Goal: Transaction & Acquisition: Purchase product/service

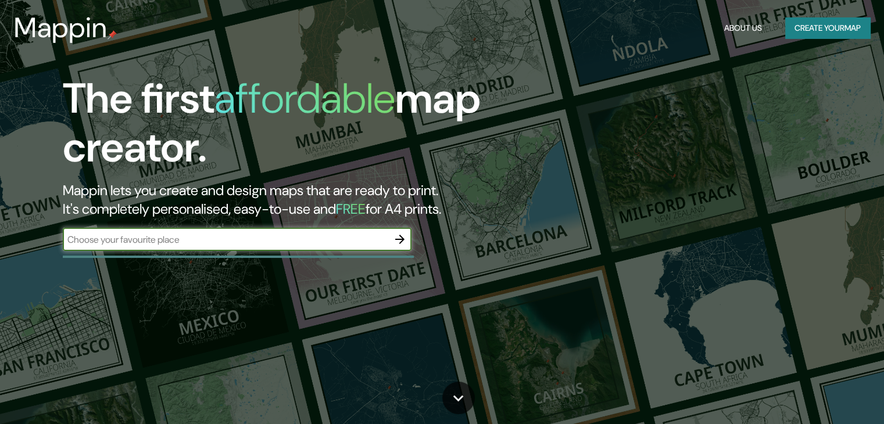
click at [240, 245] on input "text" at bounding box center [225, 239] width 325 height 13
type input "i"
type input "turkey"
click at [395, 239] on icon "button" at bounding box center [400, 239] width 14 height 14
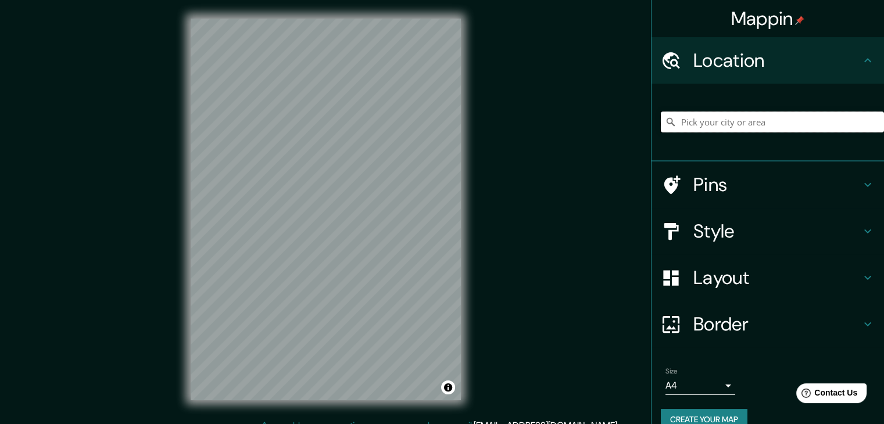
click at [721, 122] on input "Pick your city or area" at bounding box center [772, 122] width 223 height 21
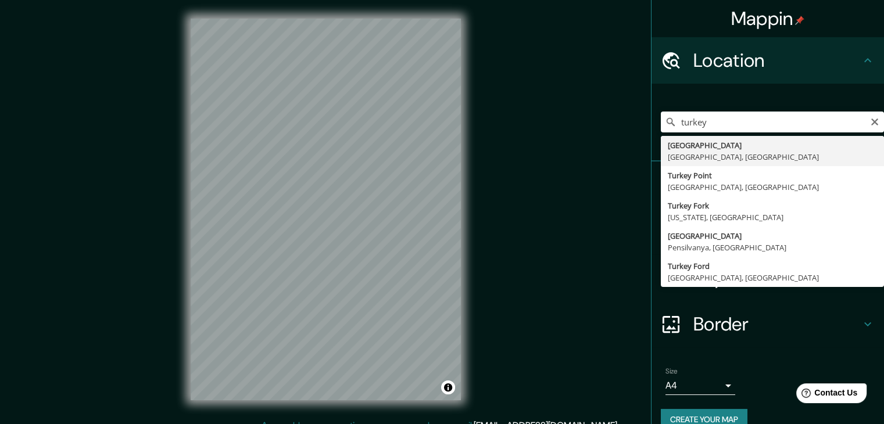
type input "[GEOGRAPHIC_DATA], [GEOGRAPHIC_DATA], [GEOGRAPHIC_DATA]"
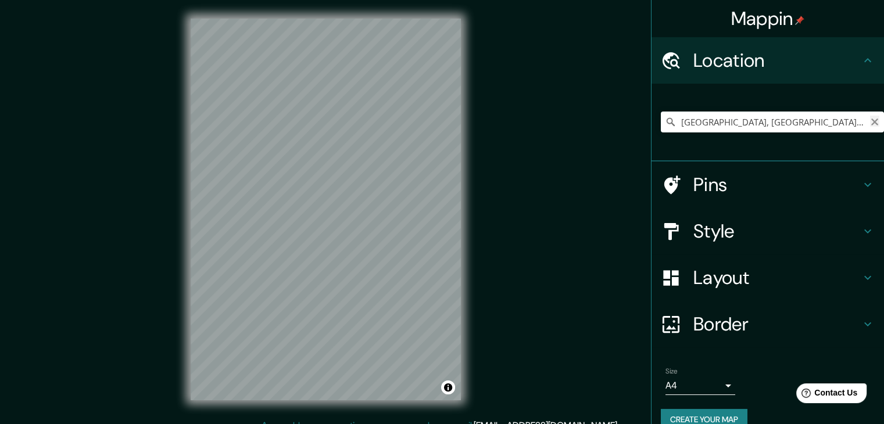
click at [870, 122] on icon "Clear" at bounding box center [874, 121] width 9 height 9
click at [769, 128] on input "Pick your city or area" at bounding box center [772, 122] width 223 height 21
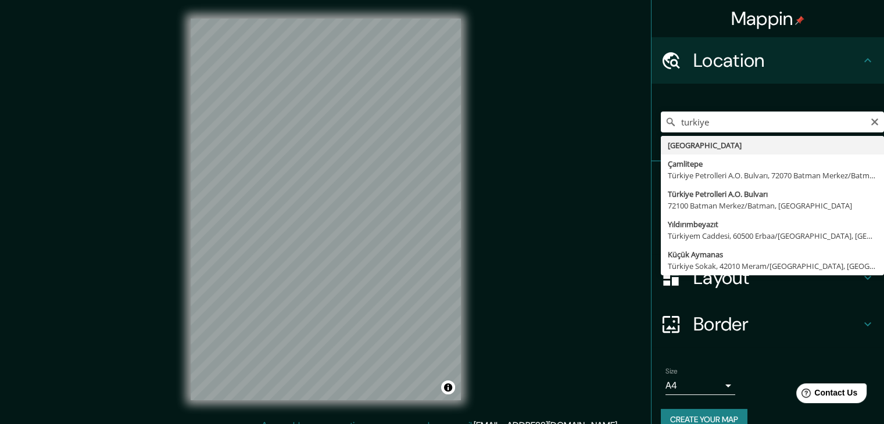
type input "[GEOGRAPHIC_DATA]"
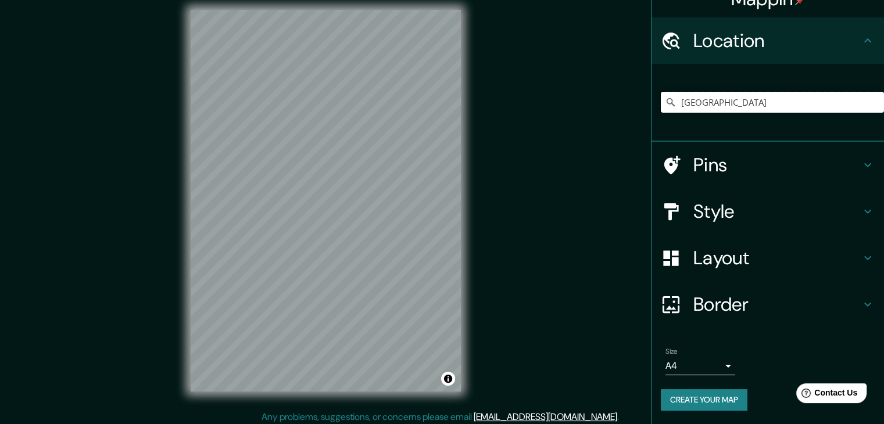
scroll to position [13, 0]
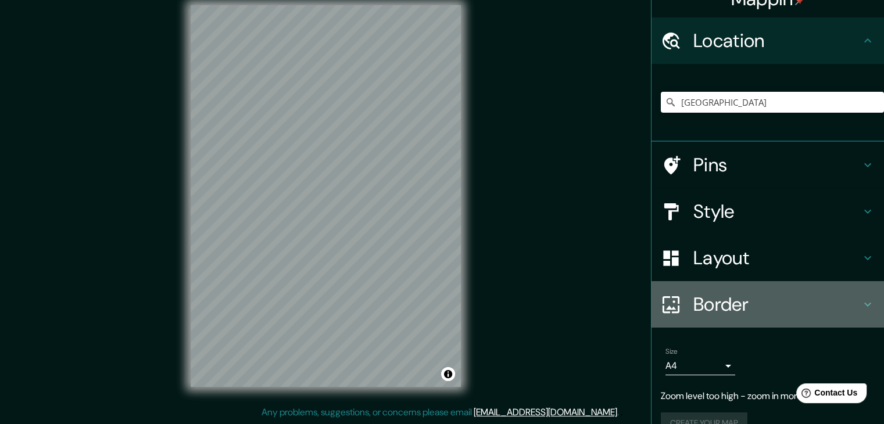
click at [725, 305] on h4 "Border" at bounding box center [776, 304] width 167 height 23
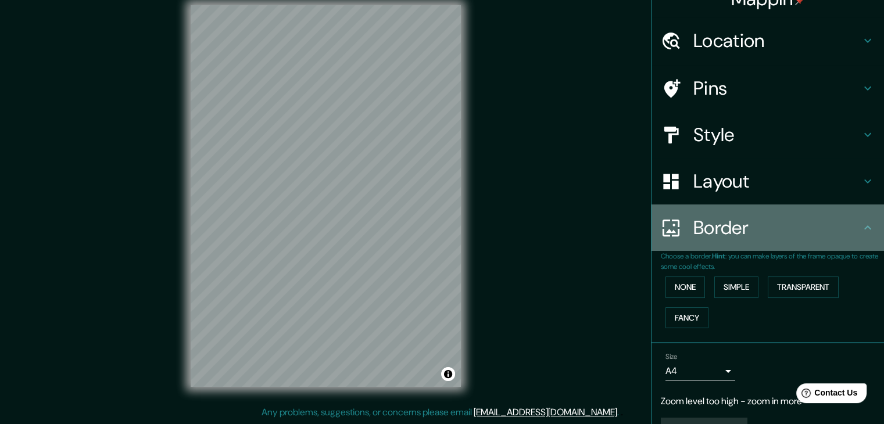
click at [732, 236] on h4 "Border" at bounding box center [776, 227] width 167 height 23
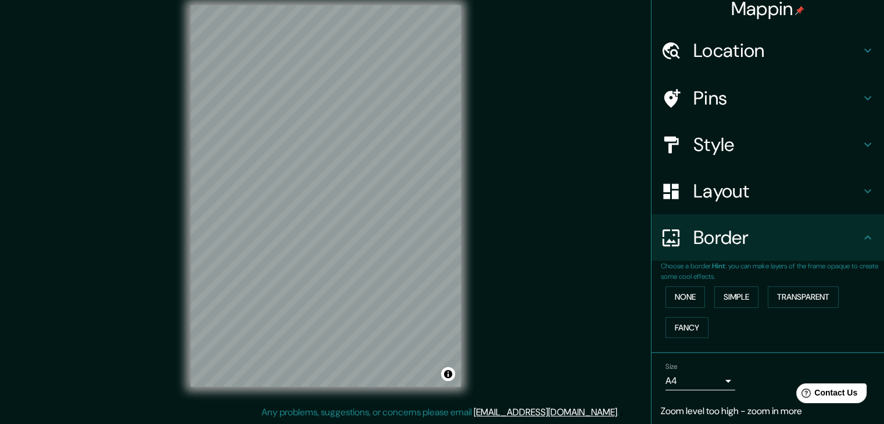
scroll to position [0, 0]
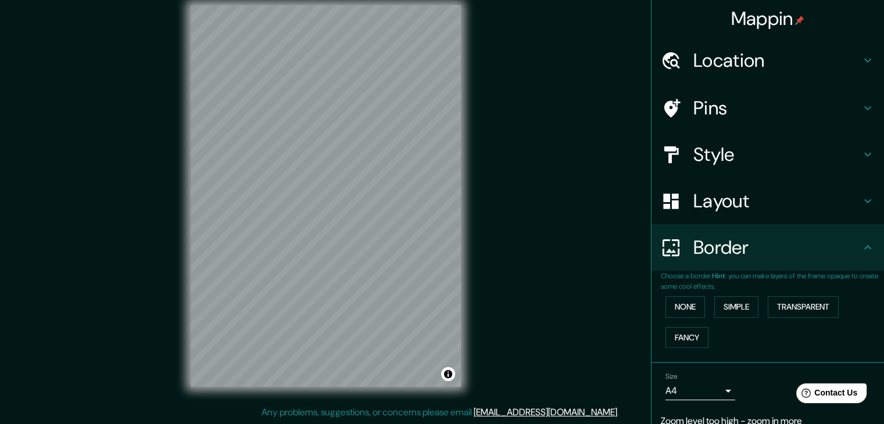
click at [736, 209] on h4 "Layout" at bounding box center [776, 200] width 167 height 23
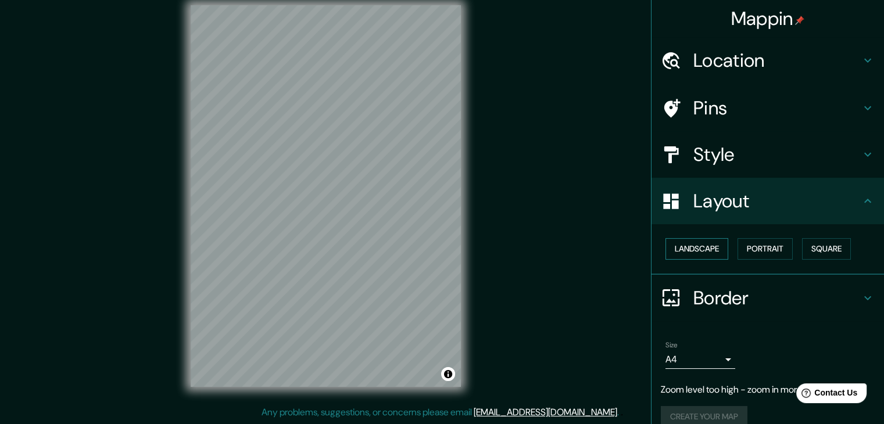
click at [697, 254] on button "Landscape" at bounding box center [696, 248] width 63 height 21
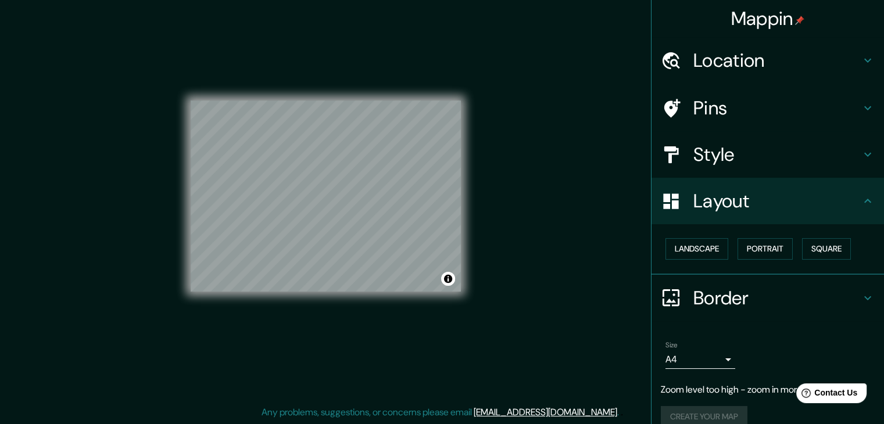
click at [540, 247] on div "Mappin Location [GEOGRAPHIC_DATA] Pins Style Layout Landscape Portrait Square B…" at bounding box center [442, 206] width 884 height 438
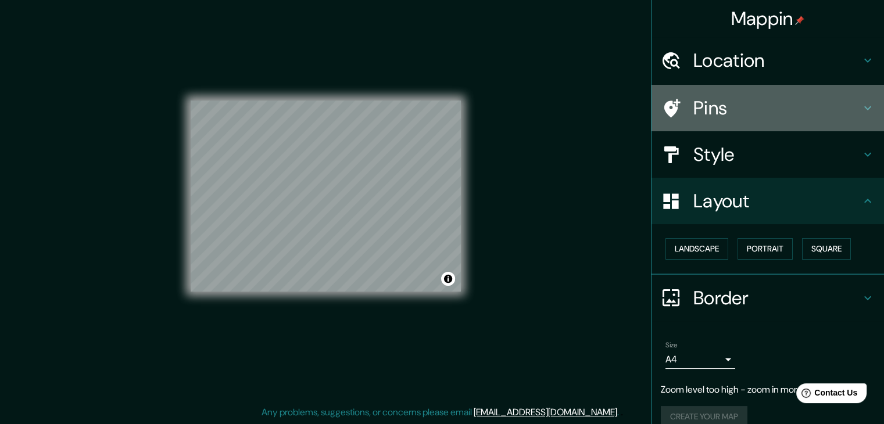
click at [715, 103] on h4 "Pins" at bounding box center [776, 107] width 167 height 23
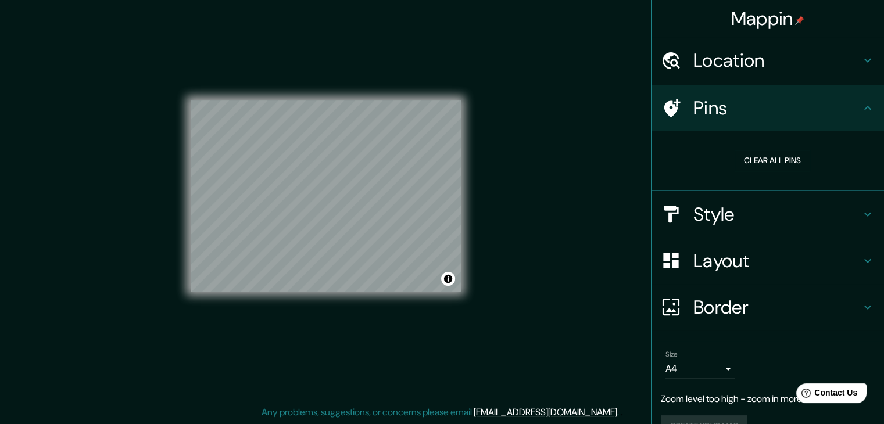
click at [739, 114] on h4 "Pins" at bounding box center [776, 107] width 167 height 23
drag, startPoint x: 325, startPoint y: 208, endPoint x: 767, endPoint y: 159, distance: 444.3
click at [767, 159] on button "Clear all pins" at bounding box center [772, 160] width 76 height 21
click at [765, 221] on h4 "Style" at bounding box center [776, 214] width 167 height 23
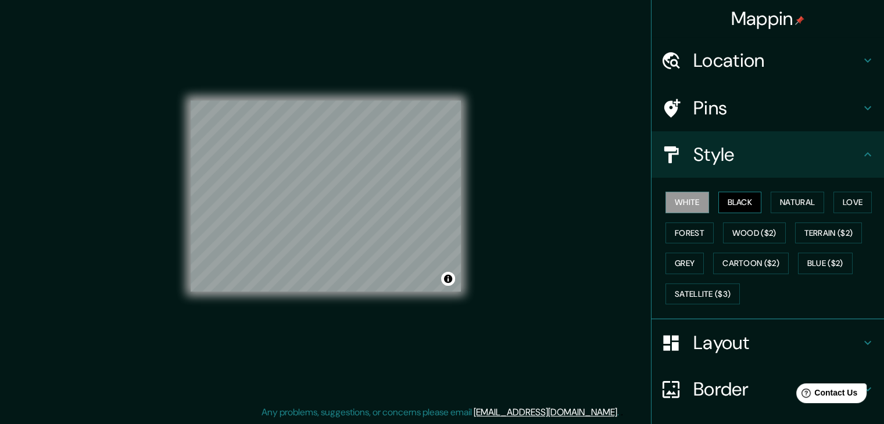
click at [729, 195] on button "Black" at bounding box center [740, 202] width 44 height 21
click at [787, 200] on button "Natural" at bounding box center [796, 202] width 53 height 21
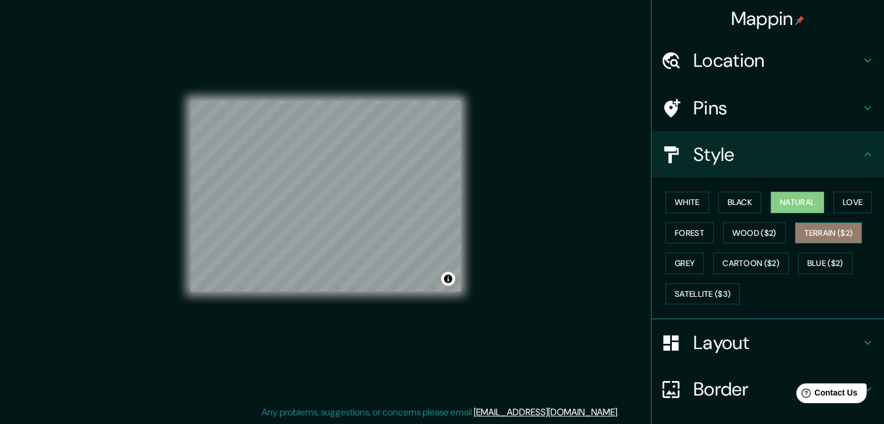
click at [804, 233] on button "Terrain ($2)" at bounding box center [828, 233] width 67 height 21
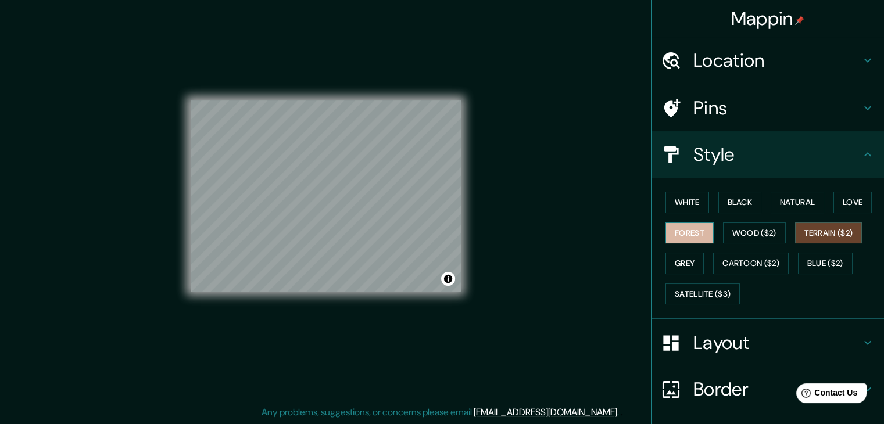
click at [691, 231] on button "Forest" at bounding box center [689, 233] width 48 height 21
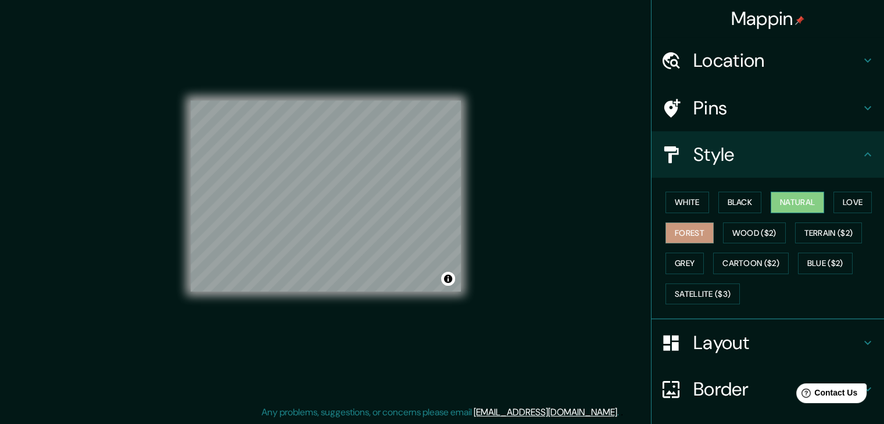
click at [804, 203] on button "Natural" at bounding box center [796, 202] width 53 height 21
click at [853, 204] on button "Love" at bounding box center [852, 202] width 38 height 21
click at [801, 198] on button "Natural" at bounding box center [796, 202] width 53 height 21
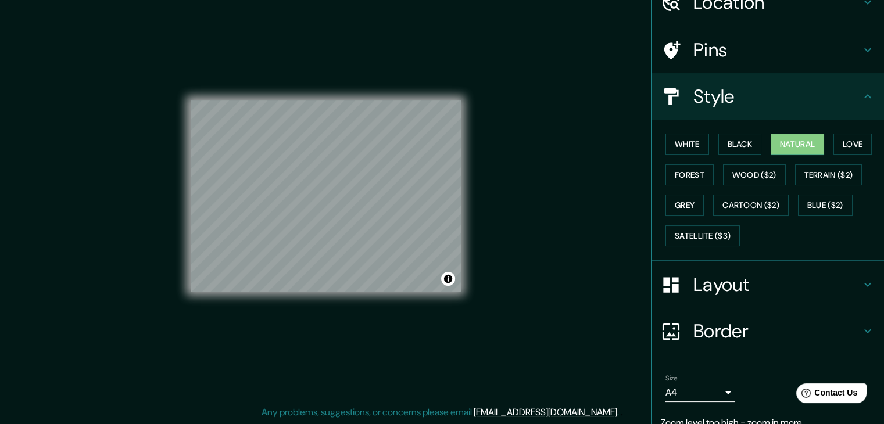
click at [754, 323] on h4 "Border" at bounding box center [776, 331] width 167 height 23
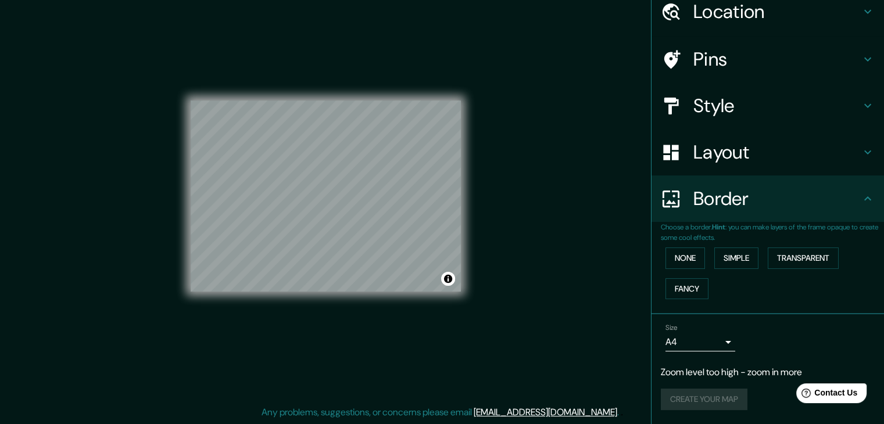
scroll to position [48, 0]
click at [726, 261] on button "Simple" at bounding box center [736, 259] width 44 height 21
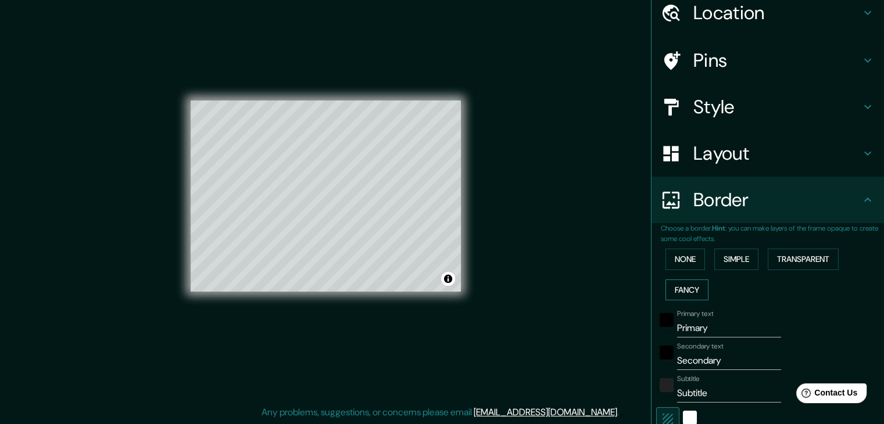
click at [683, 289] on button "Fancy" at bounding box center [686, 289] width 43 height 21
click at [679, 263] on button "None" at bounding box center [685, 259] width 40 height 21
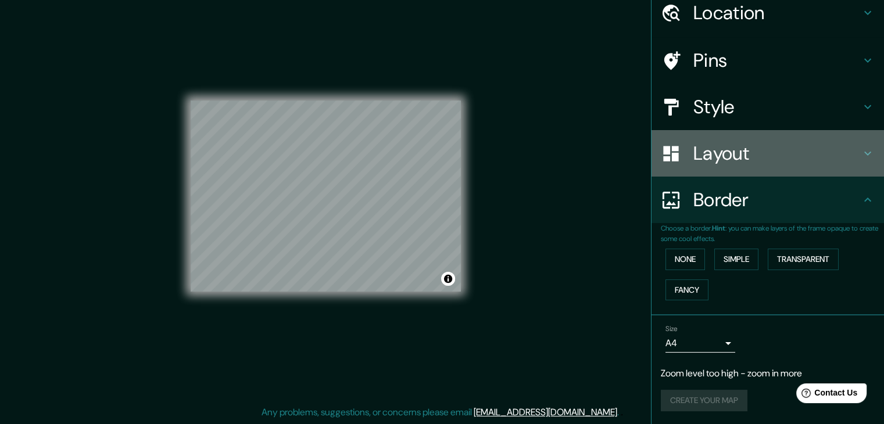
click at [736, 146] on h4 "Layout" at bounding box center [776, 153] width 167 height 23
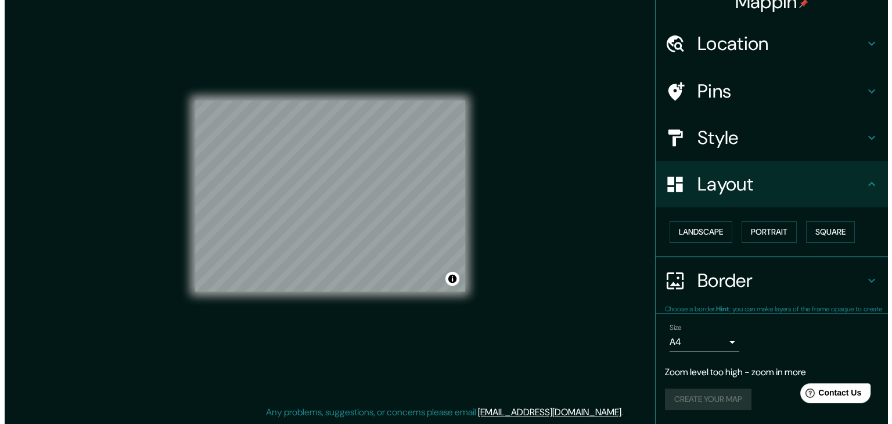
scroll to position [16, 0]
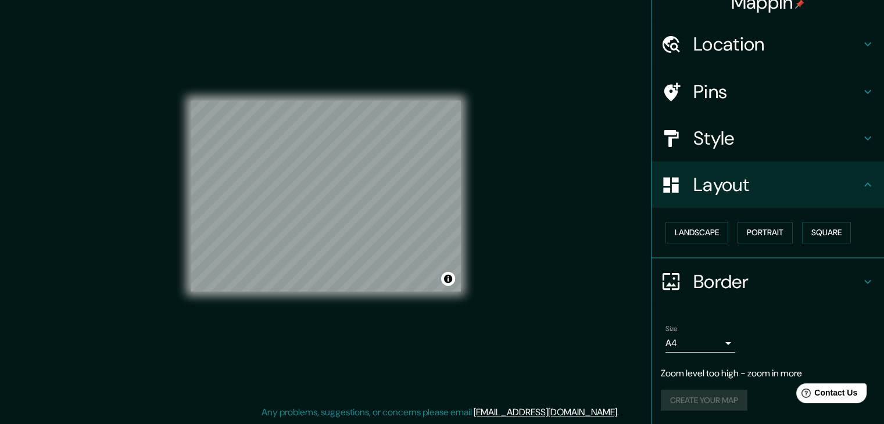
click at [710, 338] on body "Mappin Location [GEOGRAPHIC_DATA] Pins Style Layout Landscape Portrait Square B…" at bounding box center [442, 199] width 884 height 424
